Goal: Register for event/course

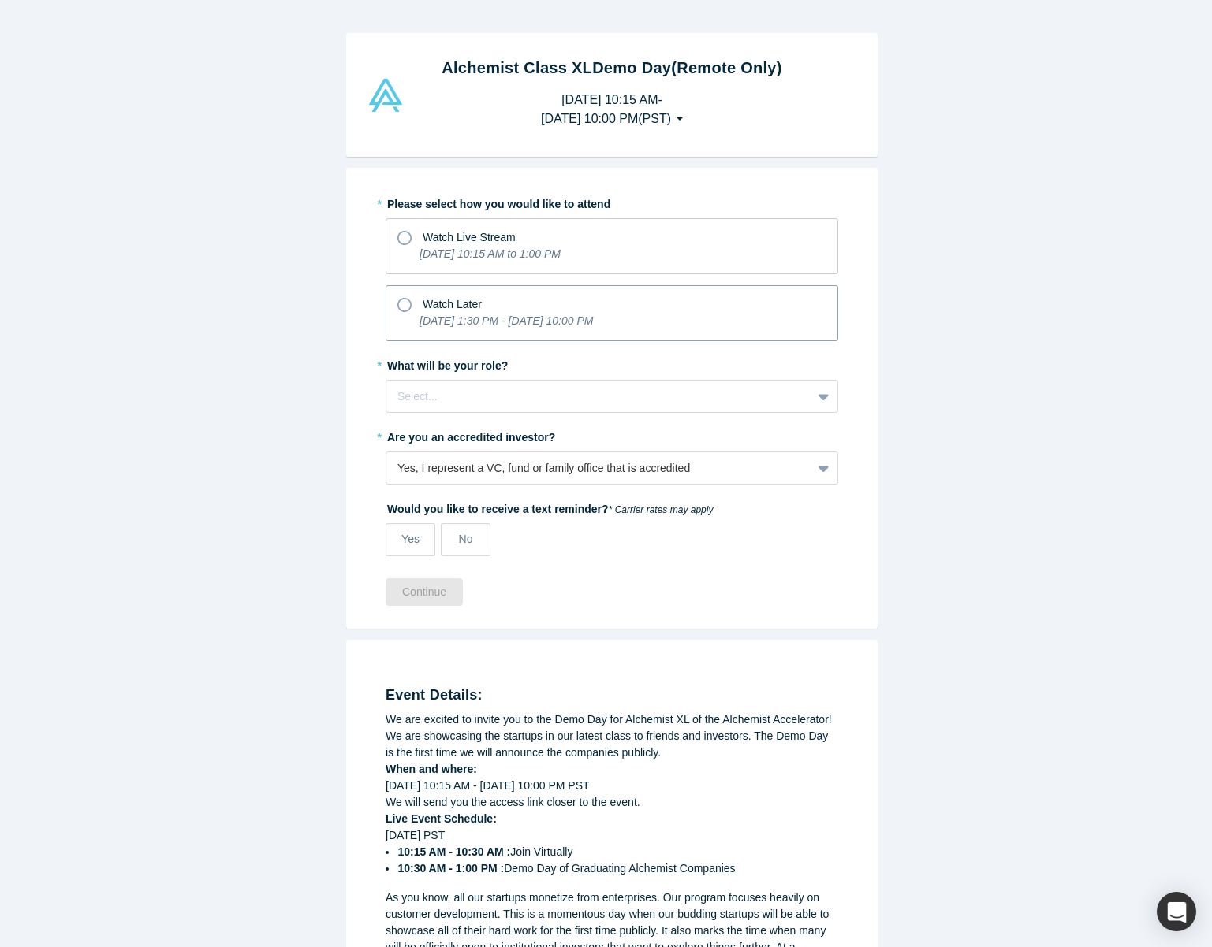
click at [402, 306] on icon at bounding box center [404, 305] width 14 height 14
click at [0, 0] on input "Watch Later [DATE] 1:30 PM - [DATE] 10:00 PM" at bounding box center [0, 0] width 0 height 0
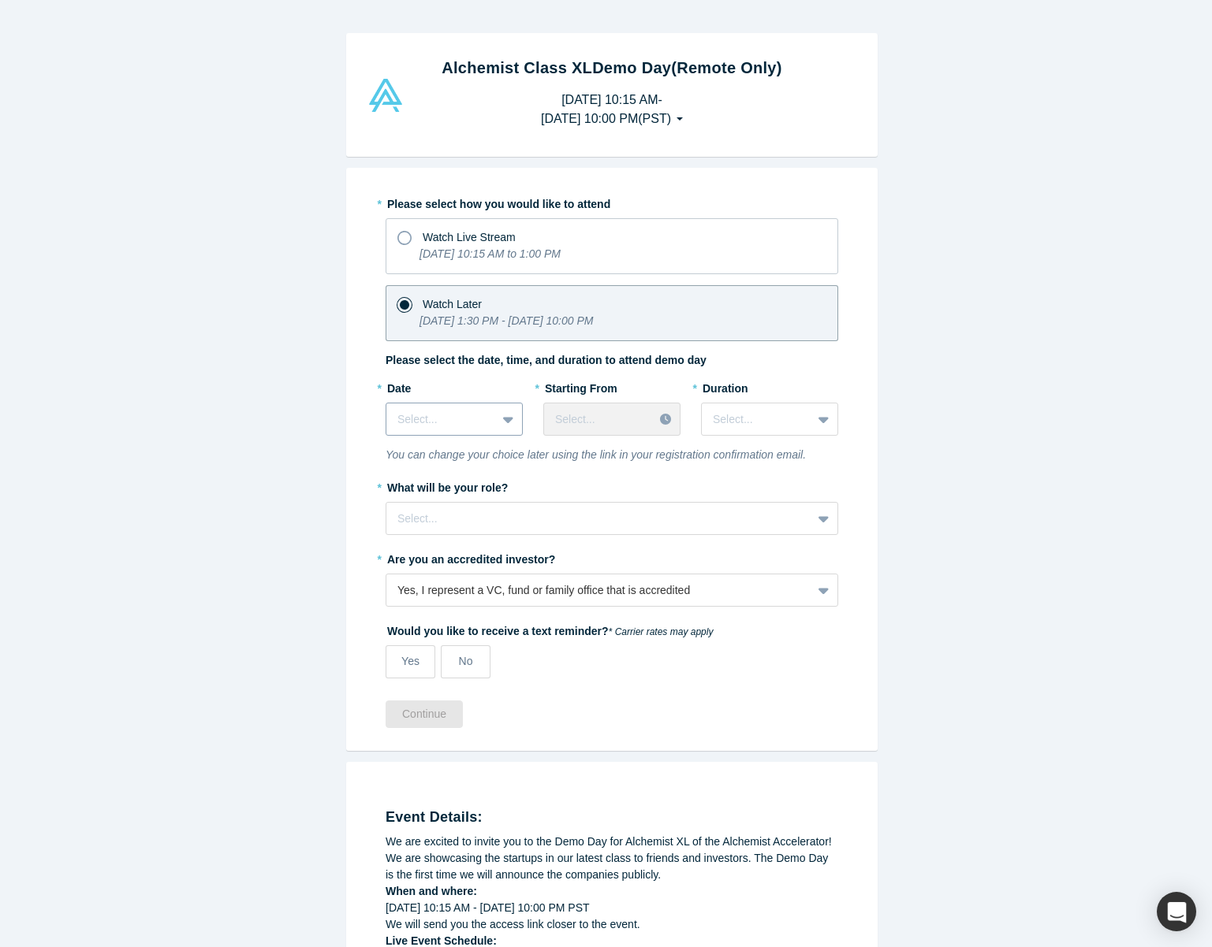
click at [505, 419] on icon at bounding box center [508, 420] width 10 height 6
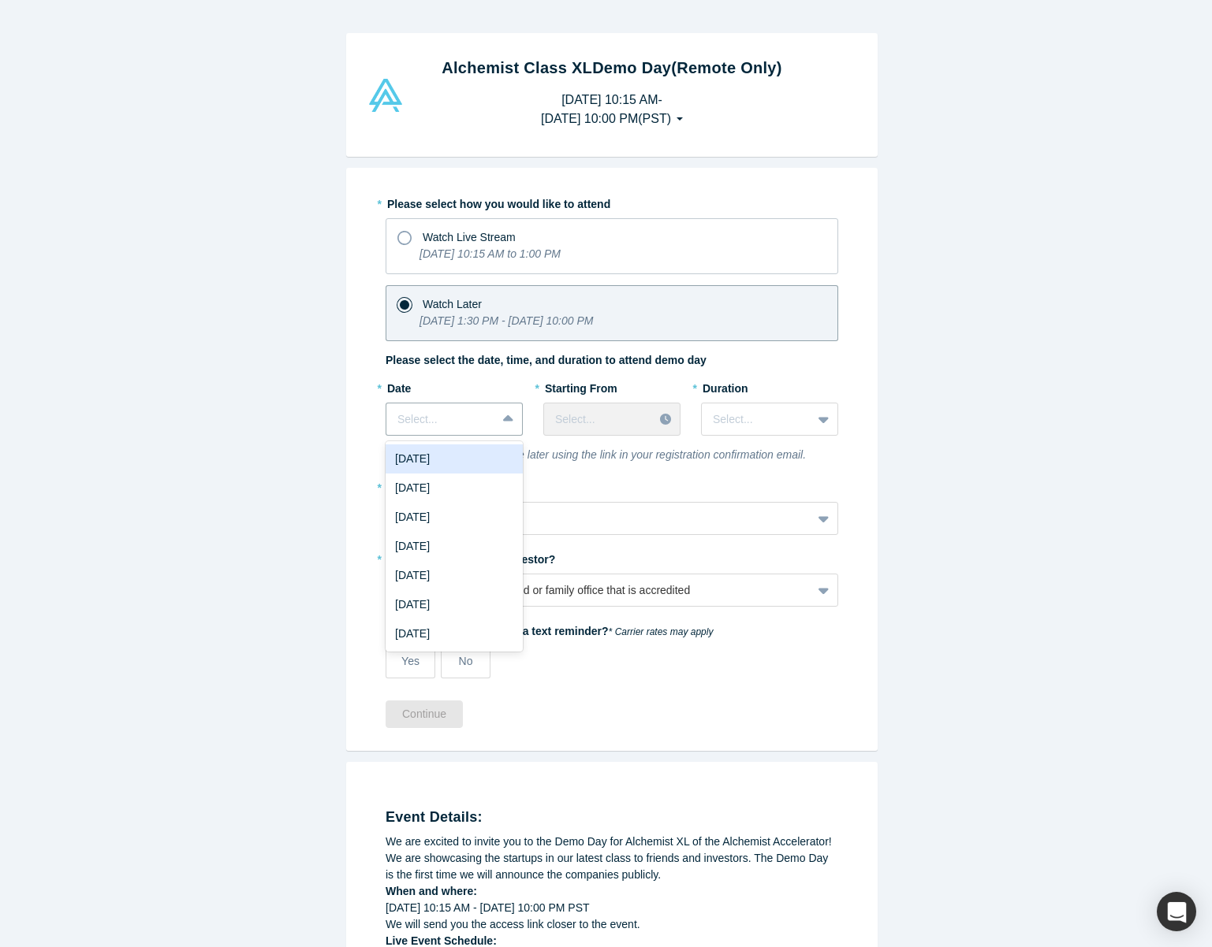
click at [420, 463] on div "[DATE]" at bounding box center [453, 459] width 137 height 29
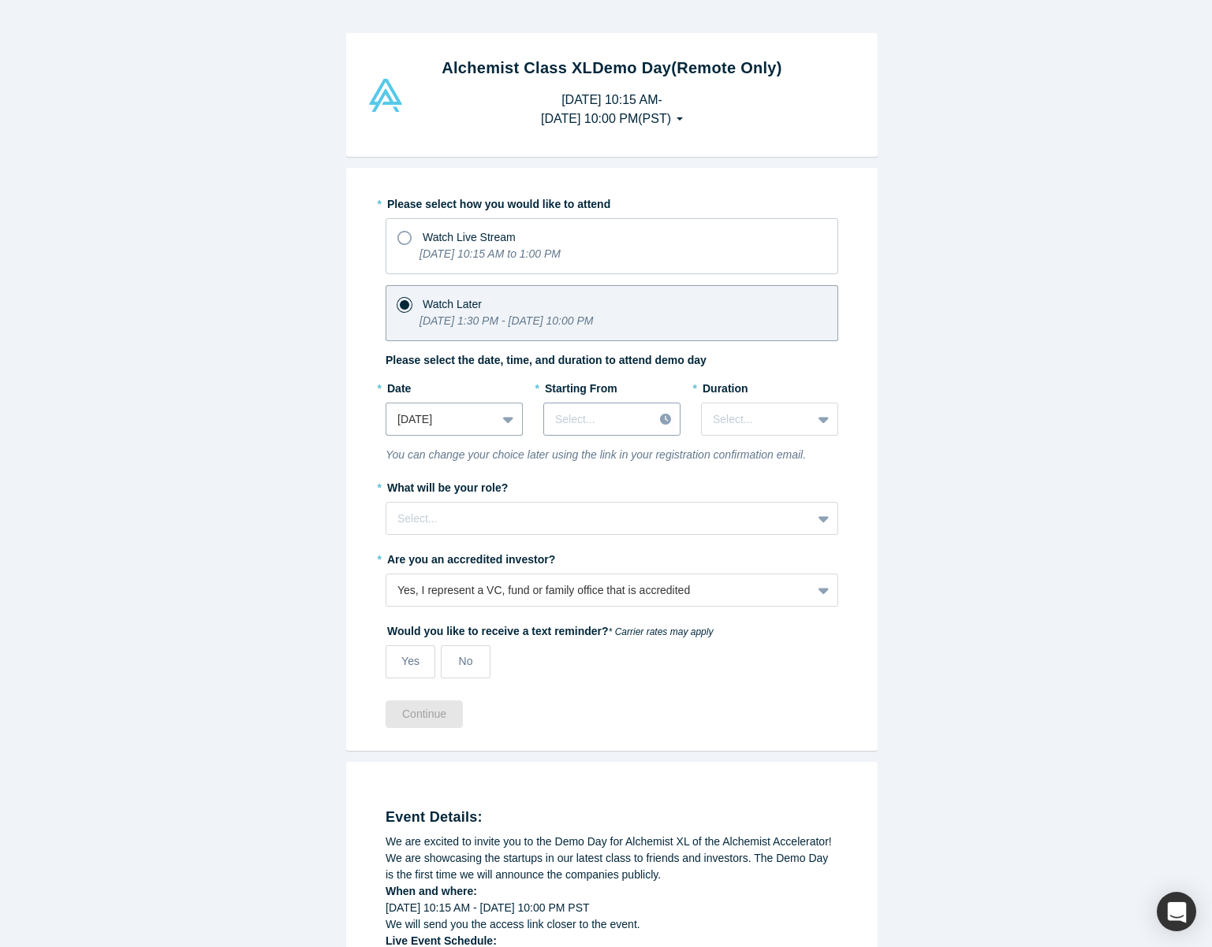
click at [638, 421] on div "Select..." at bounding box center [598, 420] width 109 height 26
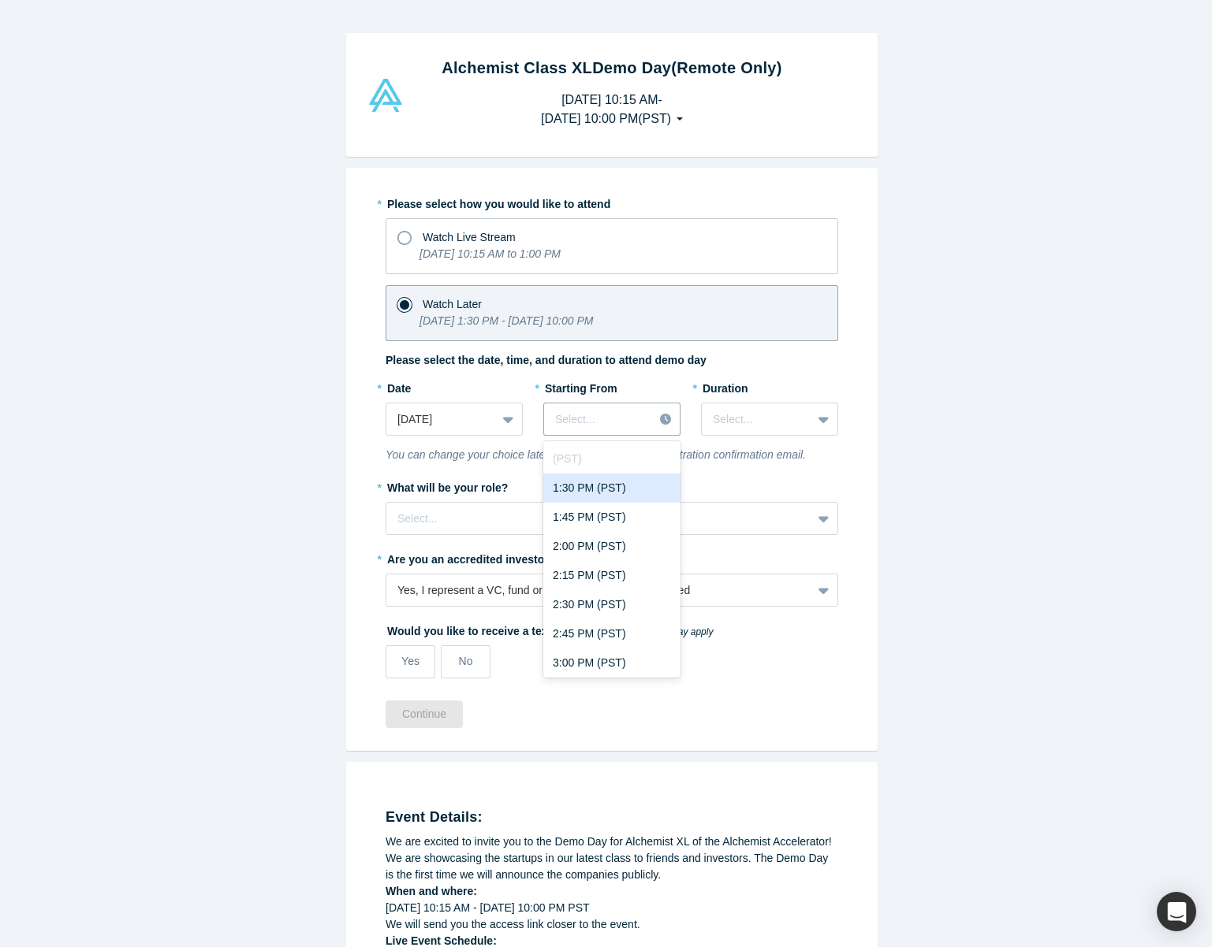
click at [583, 488] on div "1:30 PM (PST)" at bounding box center [611, 488] width 137 height 29
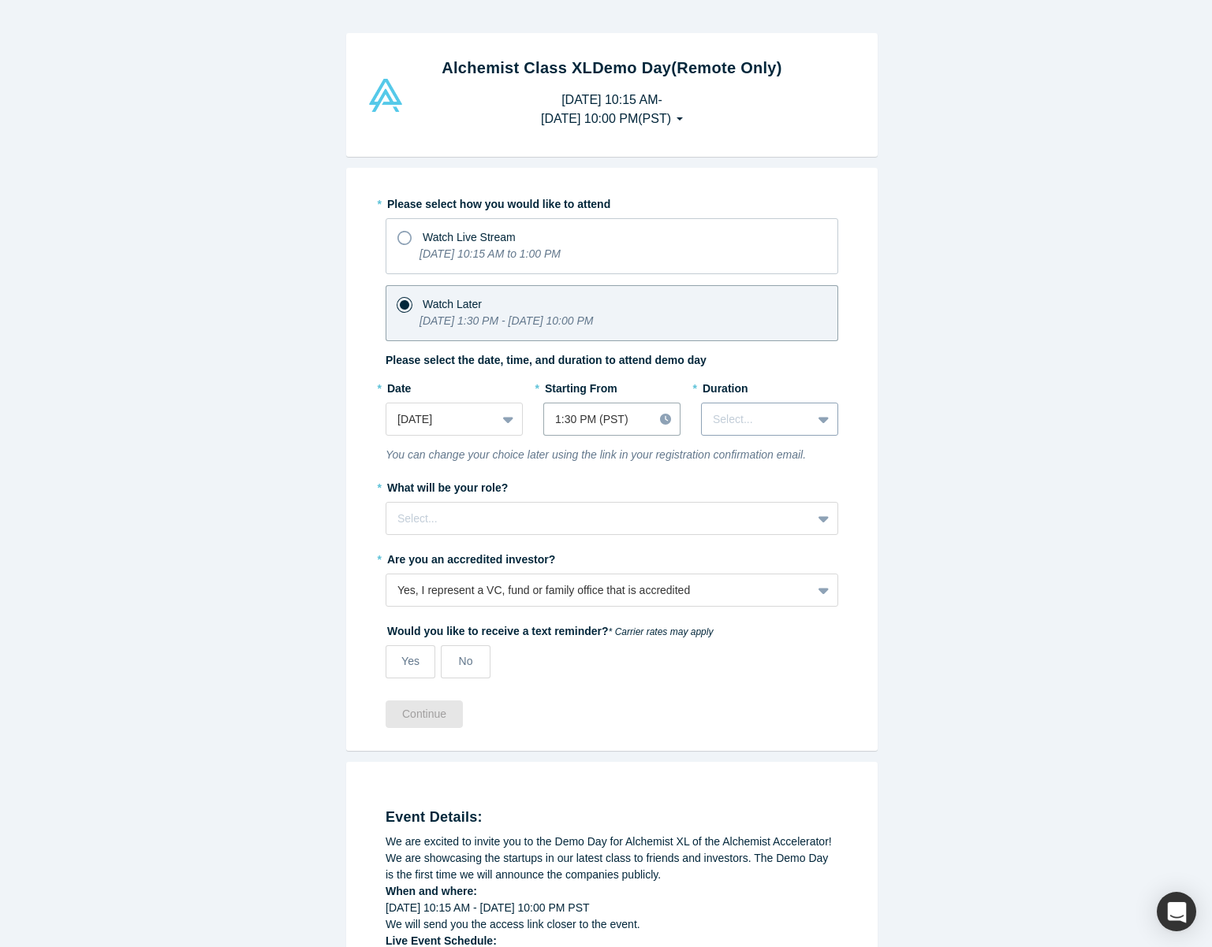
click at [761, 425] on div at bounding box center [756, 420] width 87 height 20
click at [756, 609] on div "3 hours" at bounding box center [769, 604] width 137 height 29
click at [624, 511] on div at bounding box center [598, 519] width 403 height 20
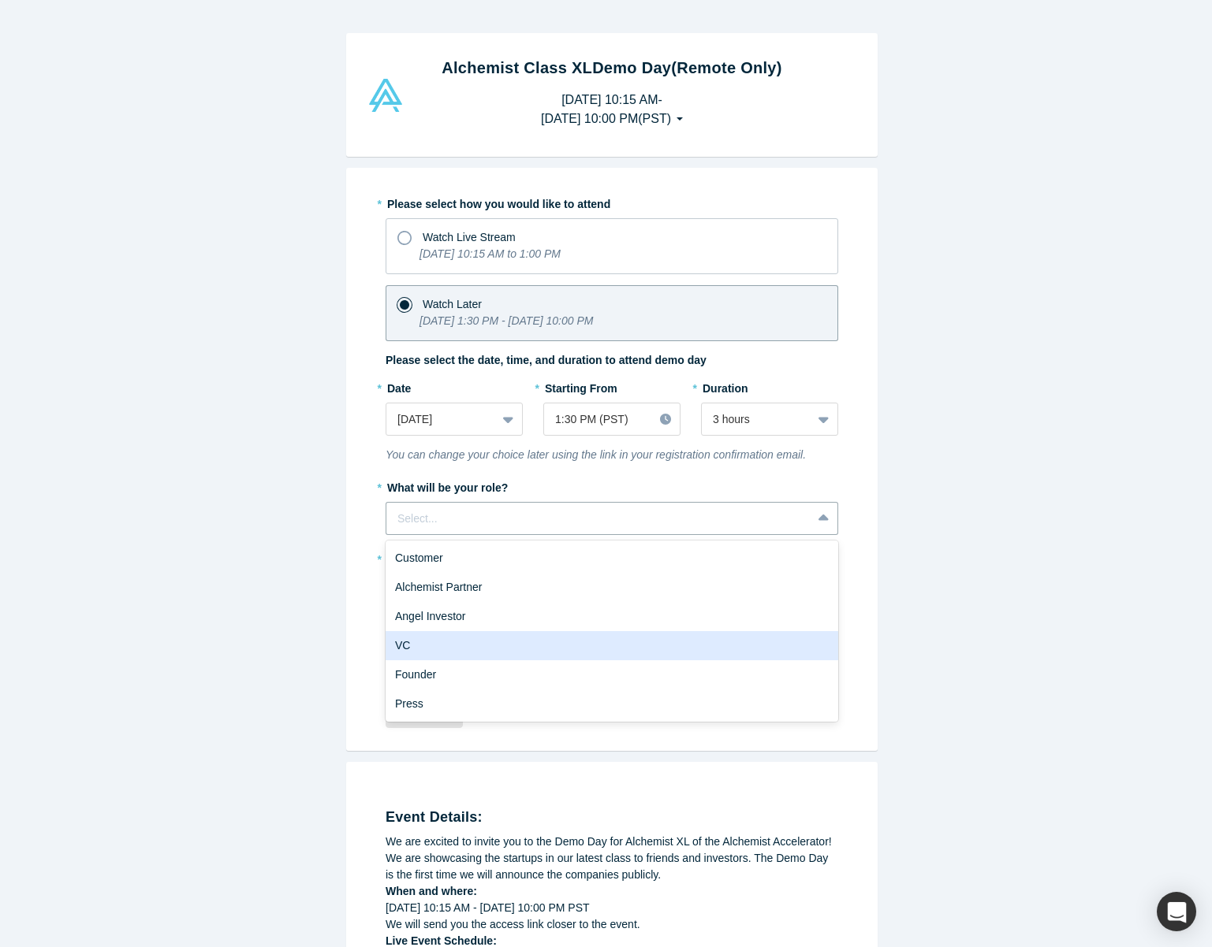
click at [575, 649] on div "VC" at bounding box center [611, 645] width 452 height 29
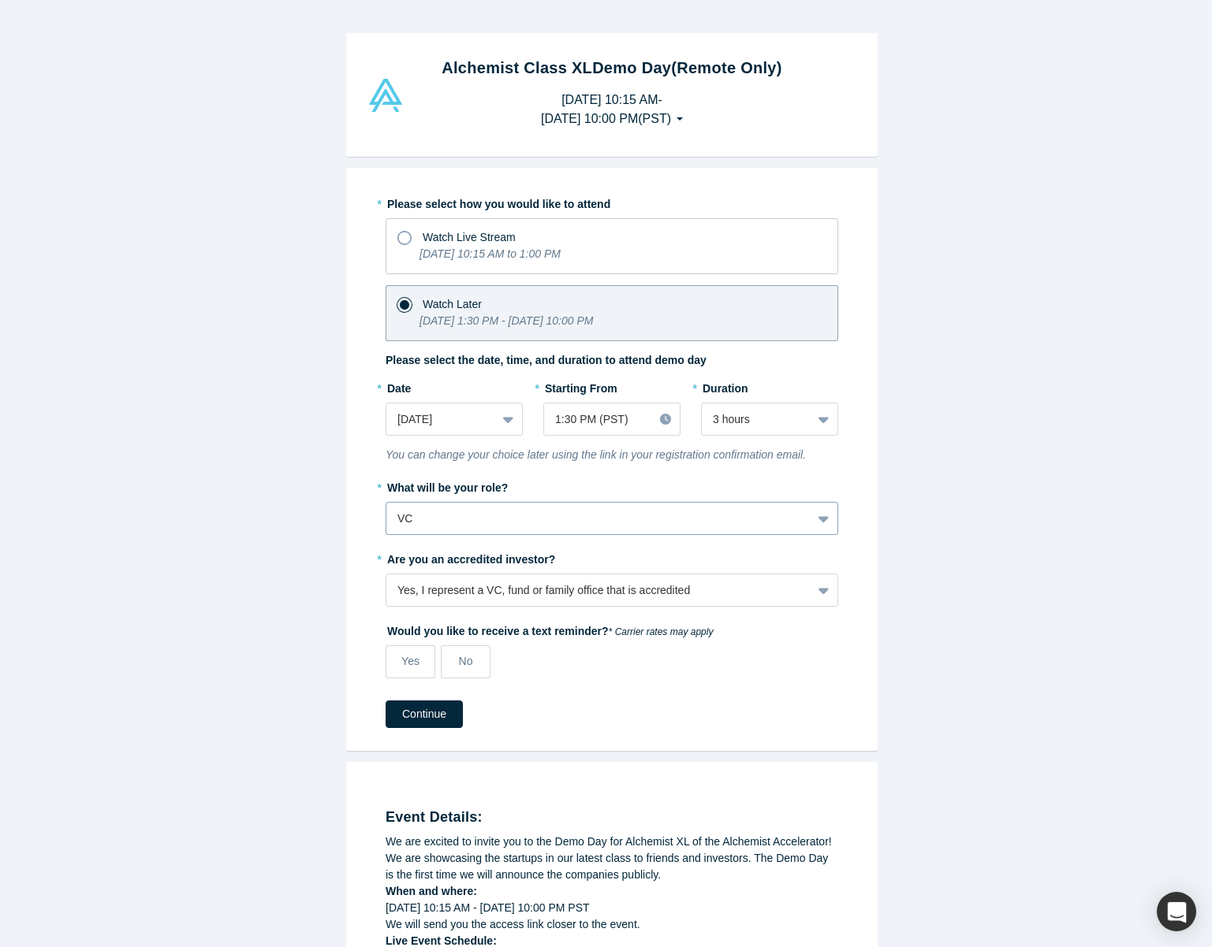
scroll to position [102, 0]
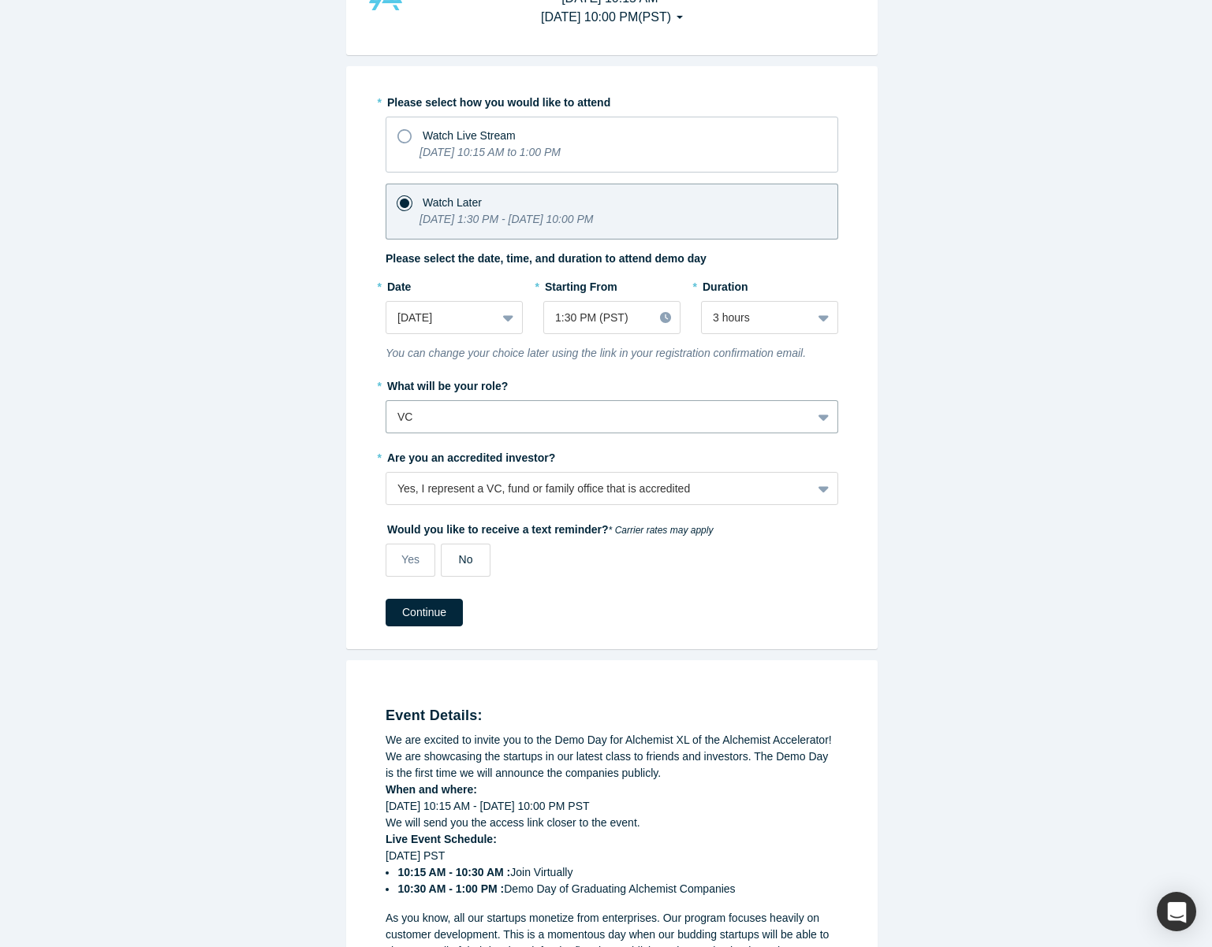
click at [465, 559] on span "No" at bounding box center [466, 559] width 14 height 13
click at [0, 0] on input "No" at bounding box center [0, 0] width 0 height 0
click at [430, 617] on button "Continue" at bounding box center [423, 613] width 77 height 28
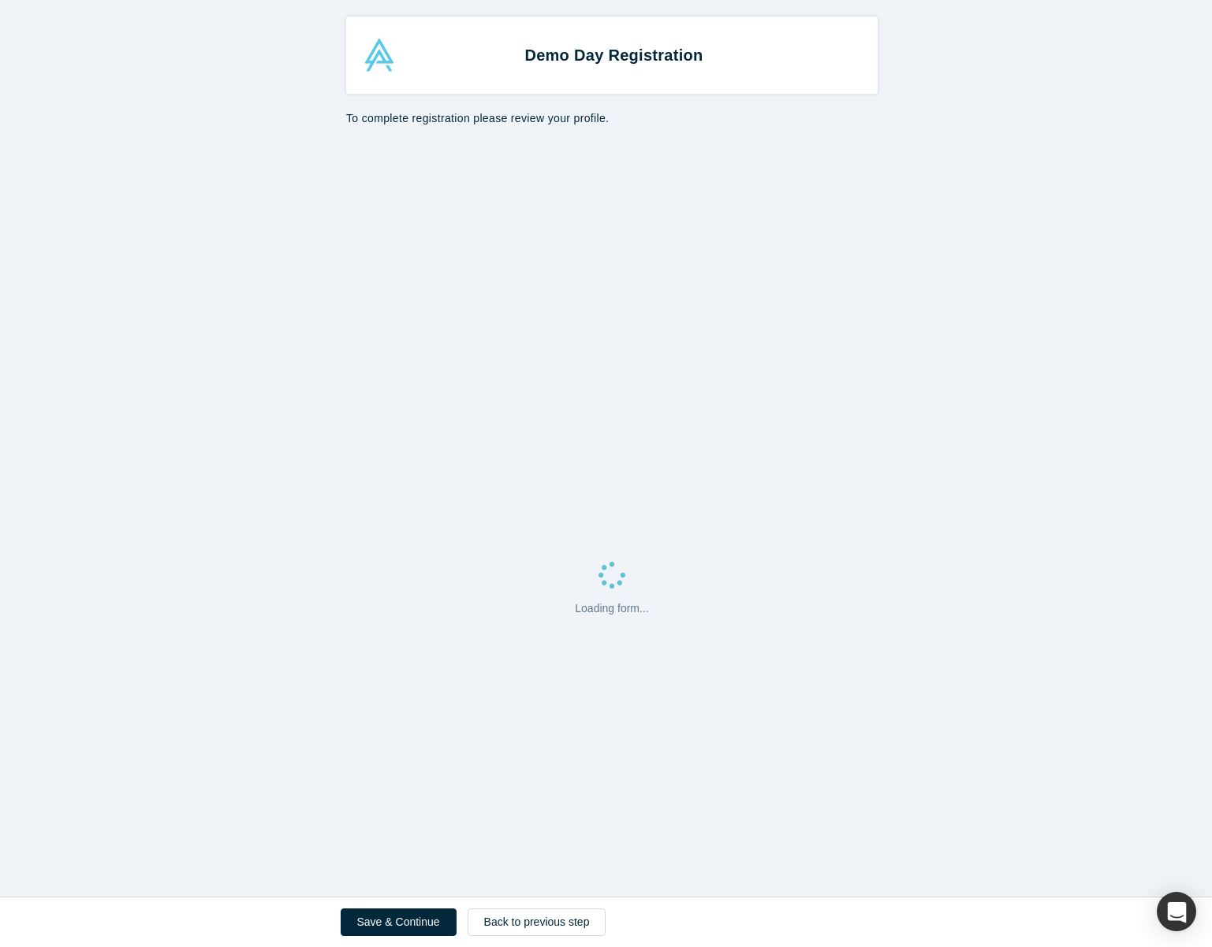
select select "US"
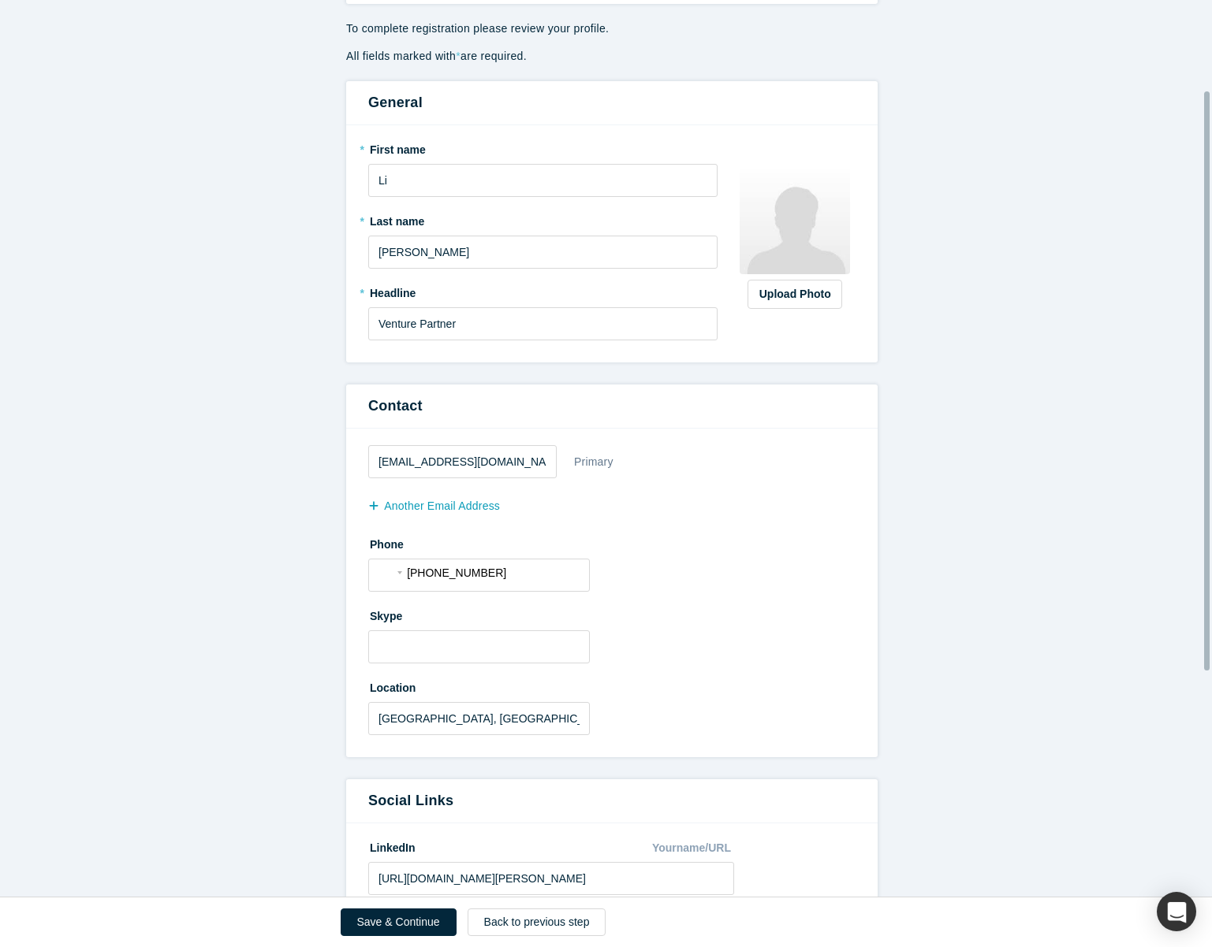
scroll to position [140, 0]
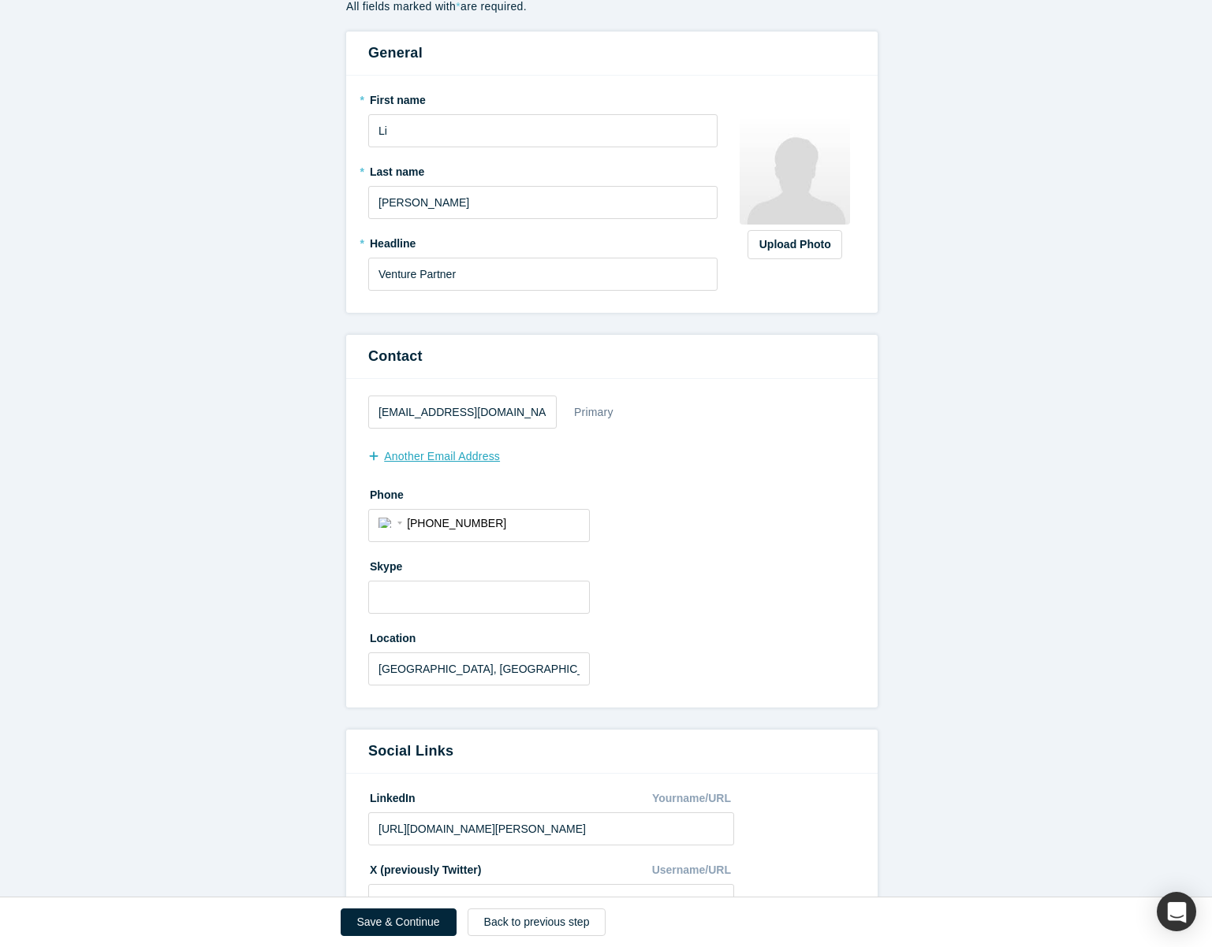
click at [476, 457] on button "another Email Address" at bounding box center [442, 457] width 148 height 28
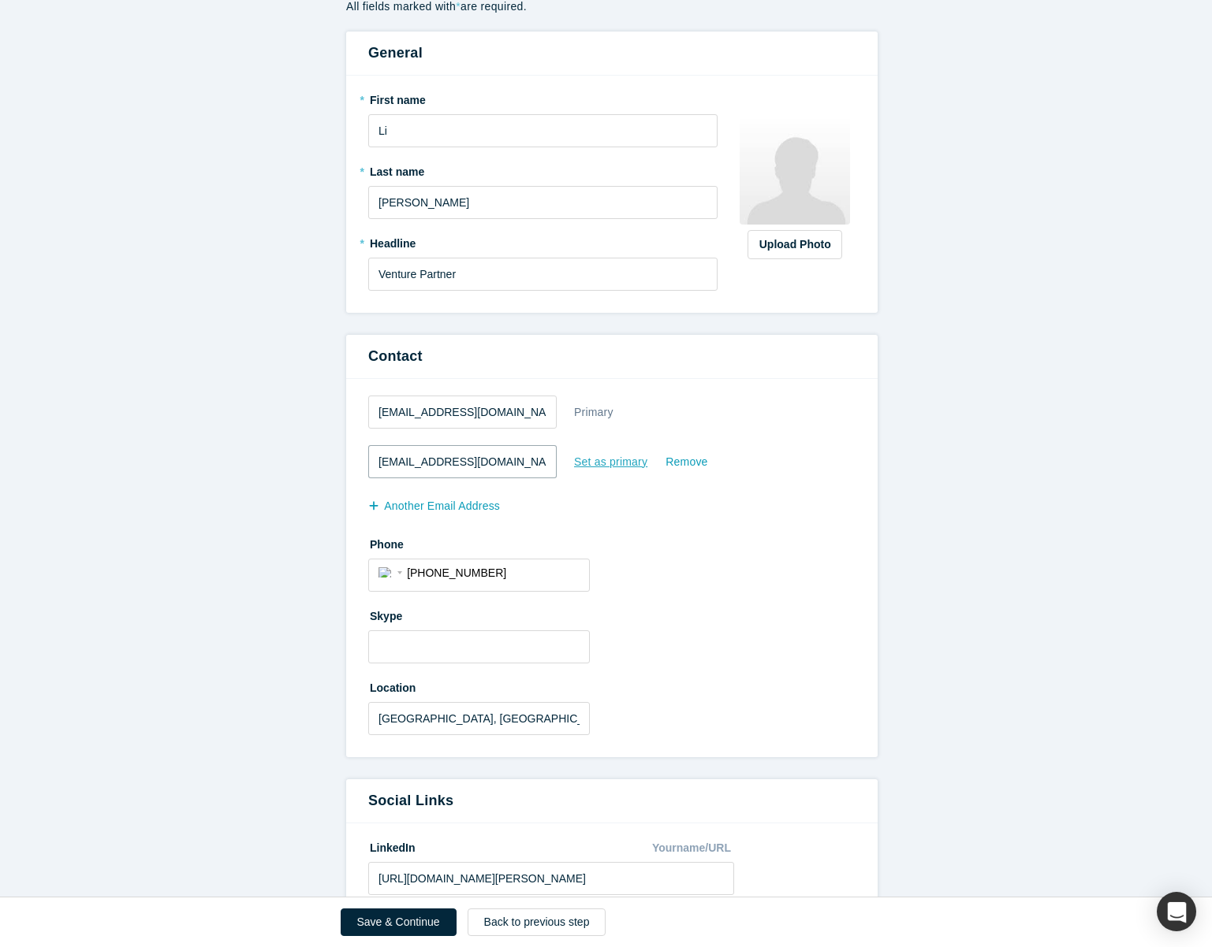
type input "[EMAIL_ADDRESS][DOMAIN_NAME]"
click at [623, 462] on div "Set as primary" at bounding box center [610, 463] width 75 height 28
click at [0, 0] on input "Set as primary" at bounding box center [0, 0] width 0 height 0
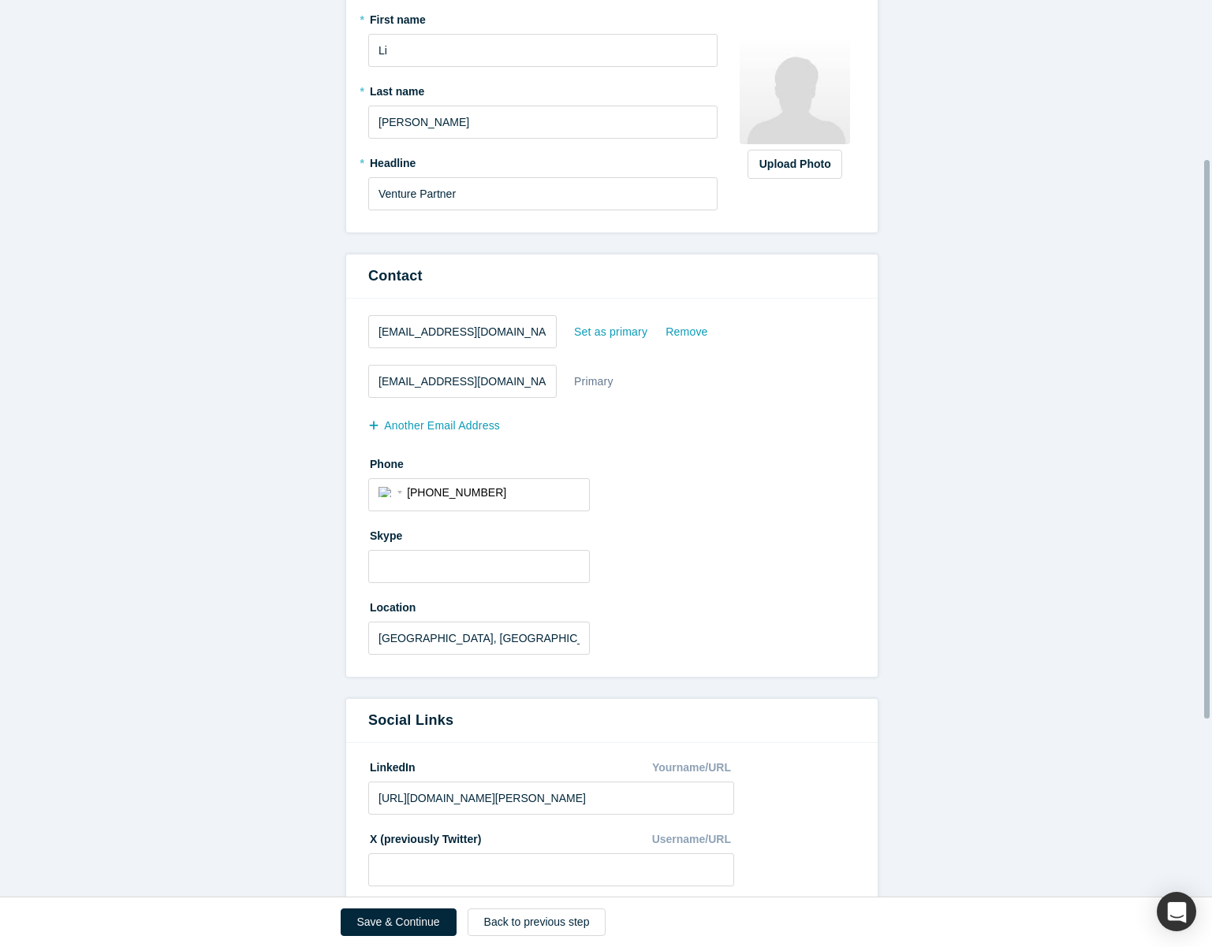
scroll to position [538, 0]
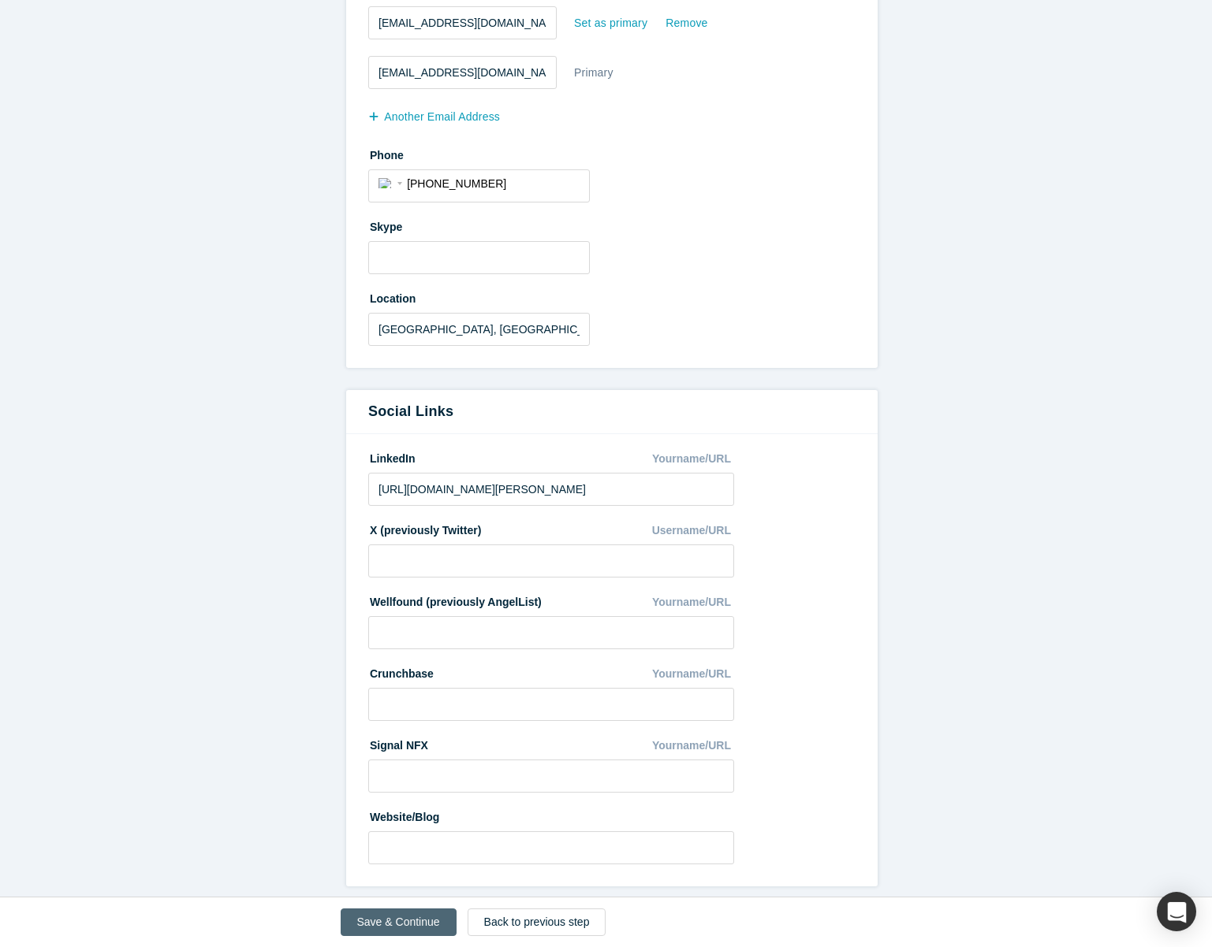
click at [431, 921] on button "Save & Continue" at bounding box center [399, 923] width 116 height 28
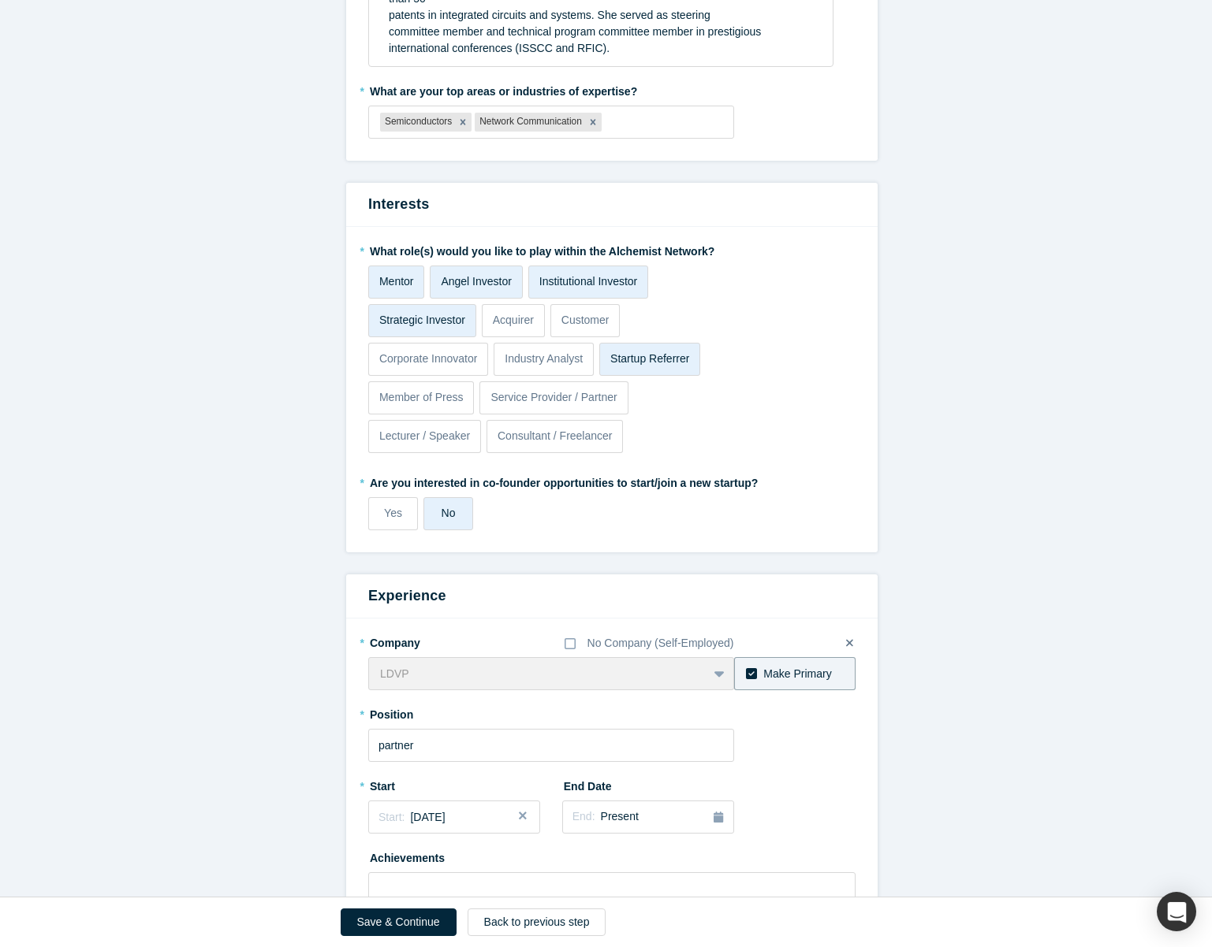
scroll to position [575, 0]
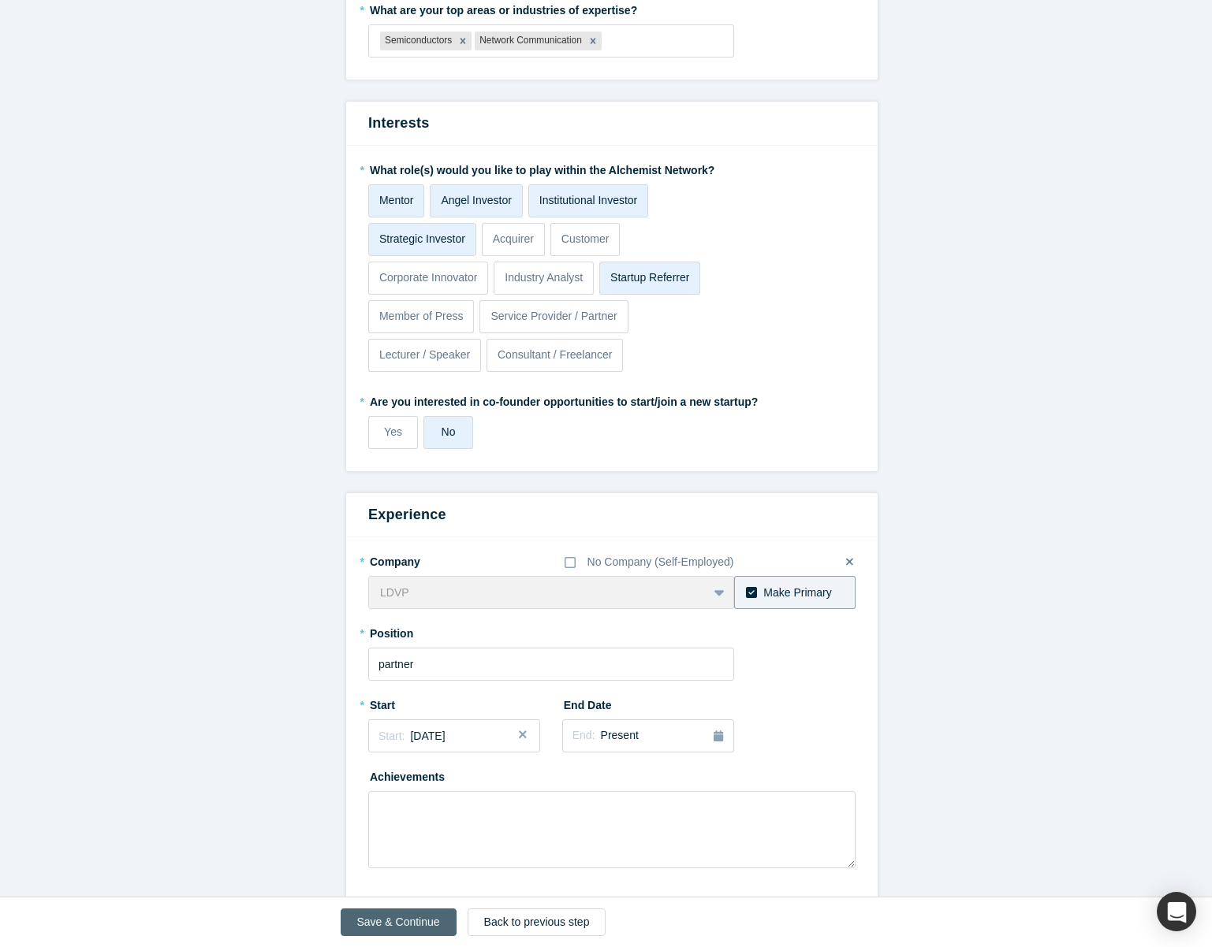
click at [404, 924] on button "Save & Continue" at bounding box center [399, 923] width 116 height 28
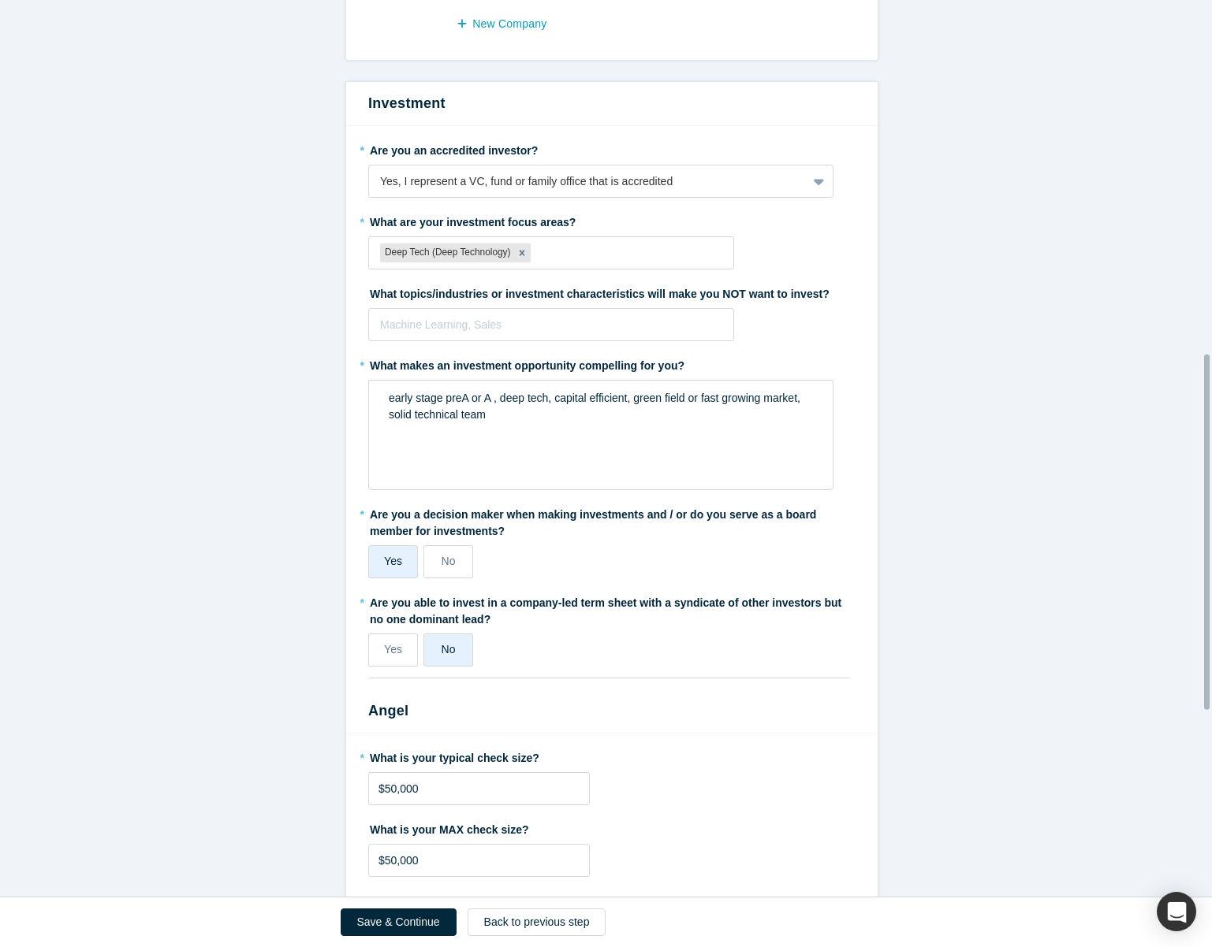
scroll to position [1361, 0]
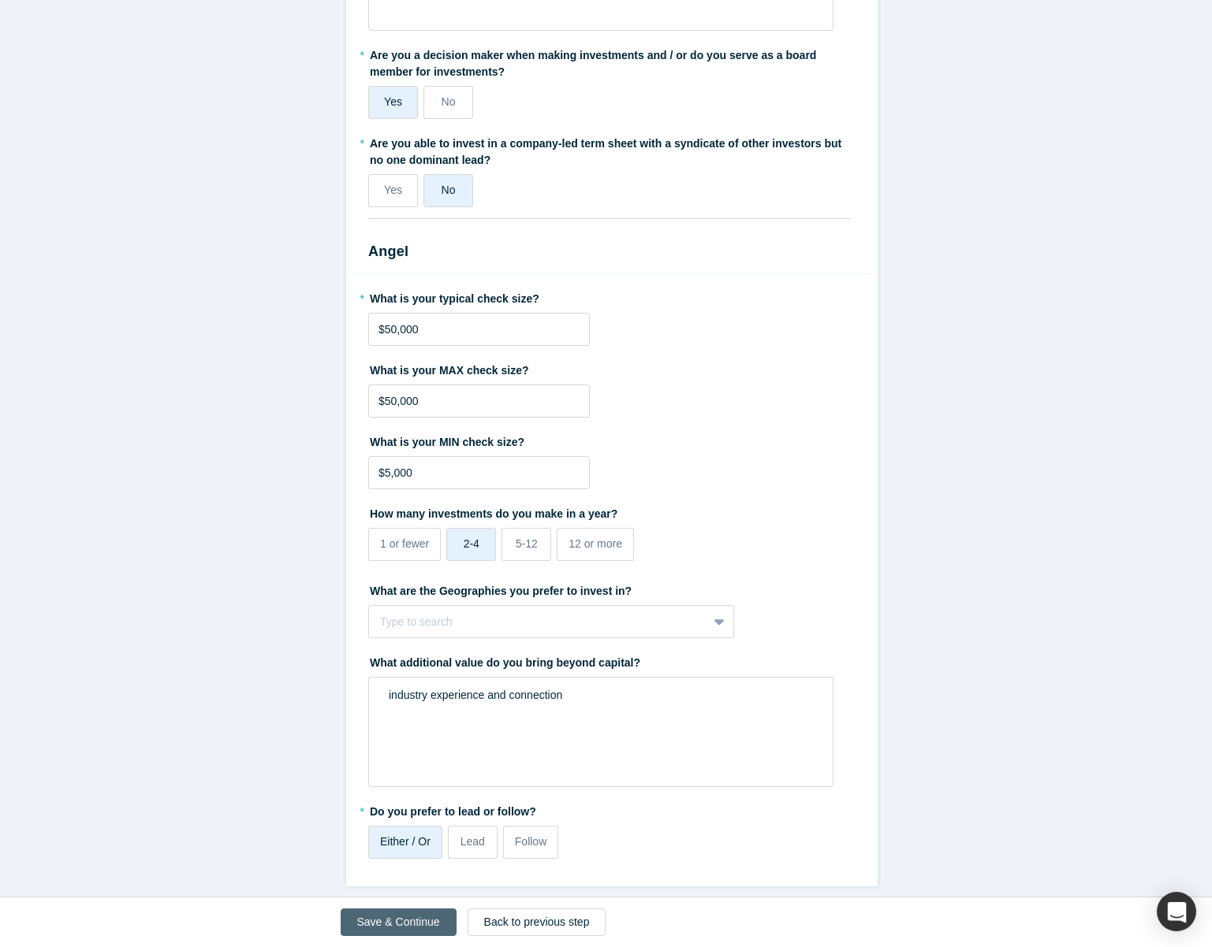
click at [388, 925] on button "Save & Continue" at bounding box center [399, 923] width 116 height 28
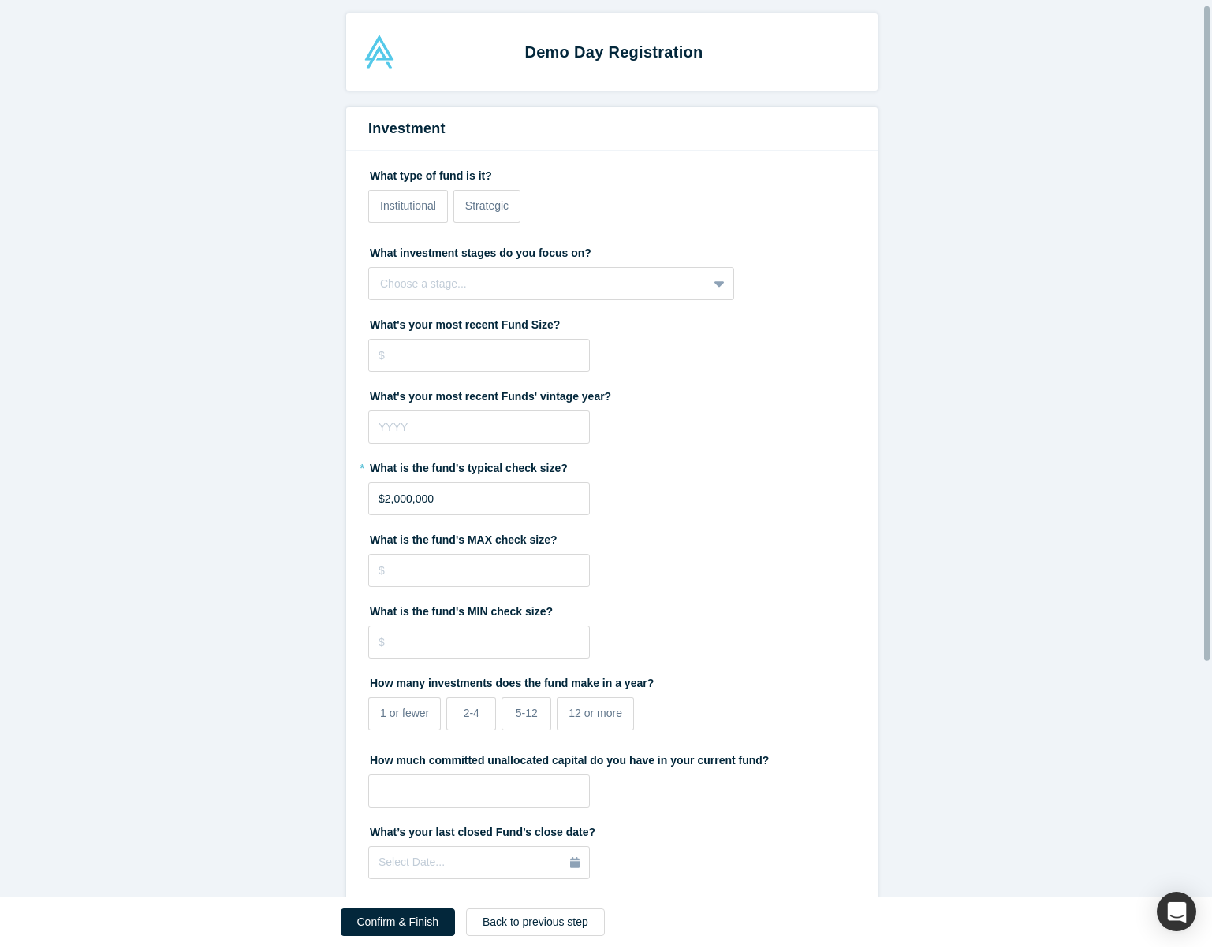
scroll to position [111, 0]
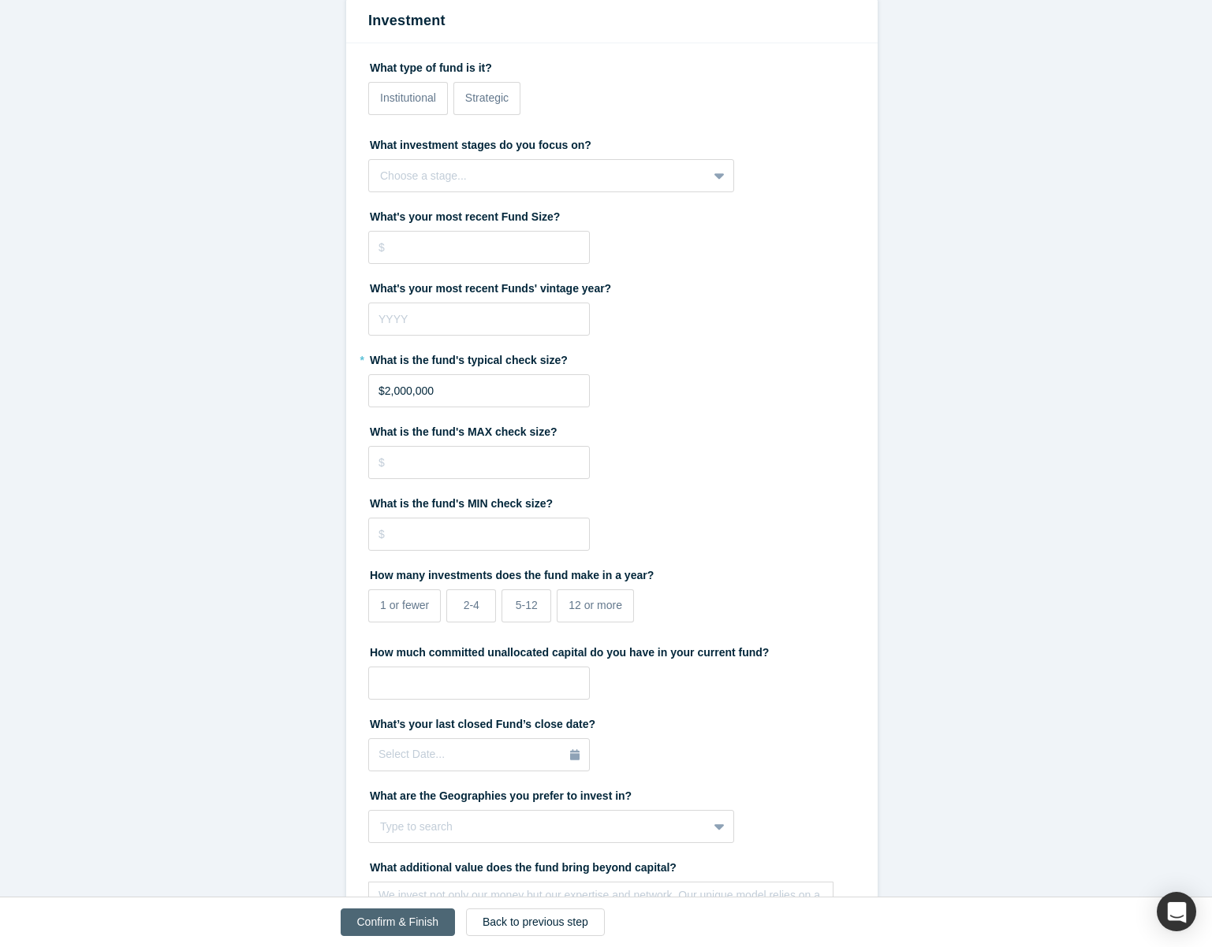
click at [424, 925] on button "Confirm & Finish" at bounding box center [398, 923] width 114 height 28
